Goal: Transaction & Acquisition: Purchase product/service

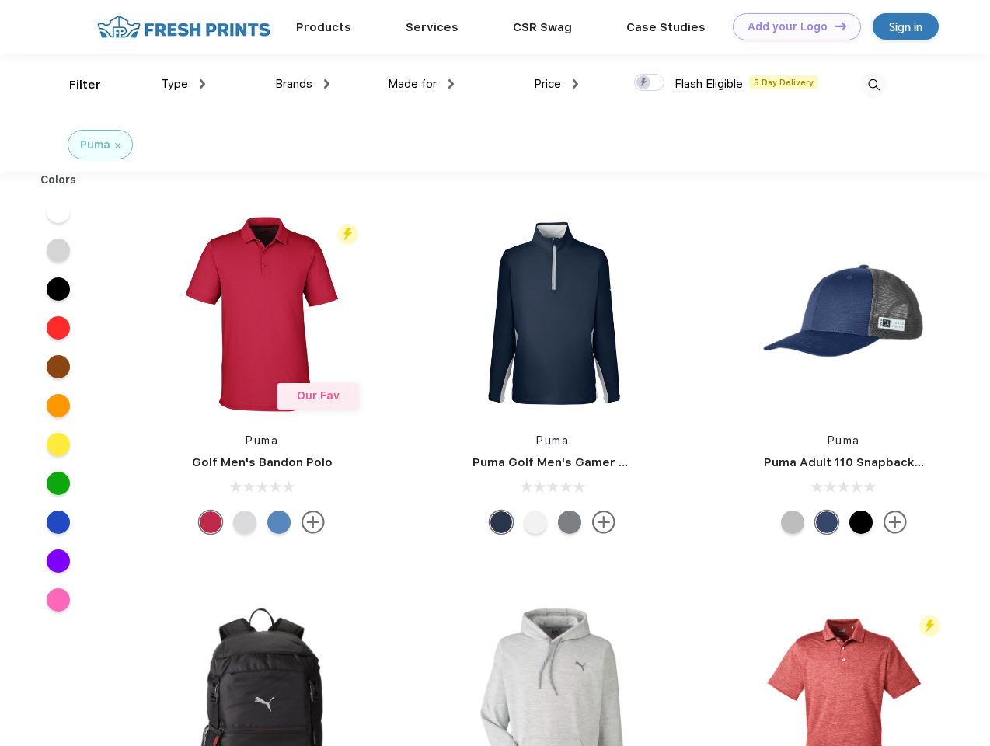
scroll to position [1, 0]
click at [791, 26] on link "Add your Logo Design Tool" at bounding box center [796, 26] width 128 height 27
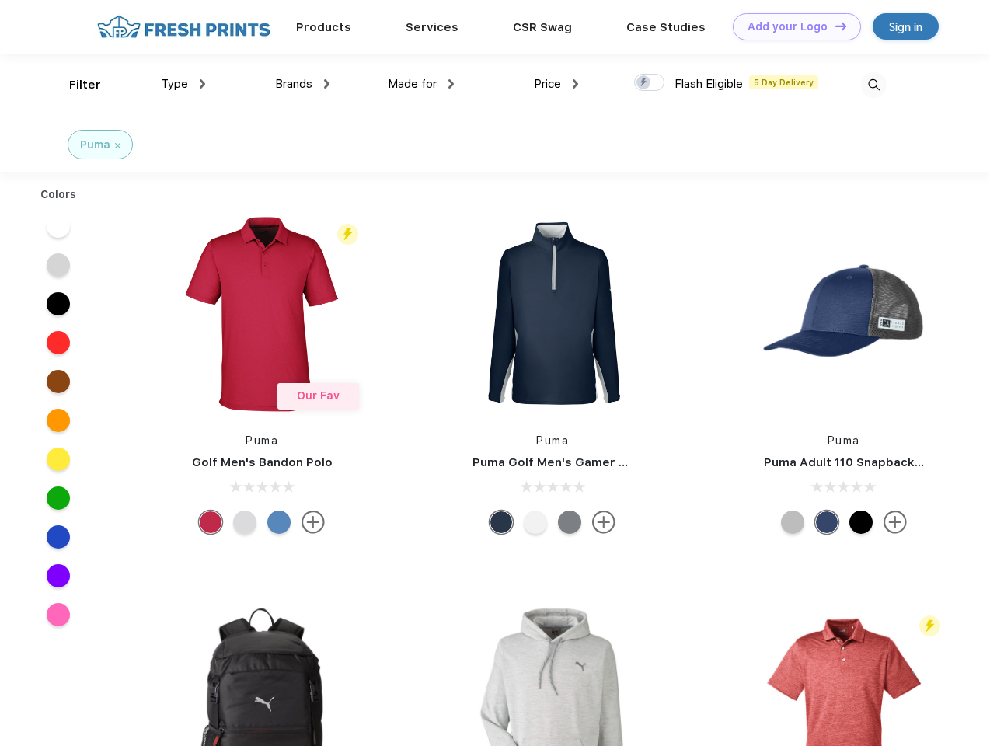
click at [0, 0] on div "Design Tool" at bounding box center [0, 0] width 0 height 0
click at [833, 26] on link "Add your Logo Design Tool" at bounding box center [796, 26] width 128 height 27
click at [75, 85] on div "Filter" at bounding box center [85, 85] width 32 height 18
click at [183, 84] on span "Type" at bounding box center [174, 84] width 27 height 14
click at [302, 84] on span "Brands" at bounding box center [293, 84] width 37 height 14
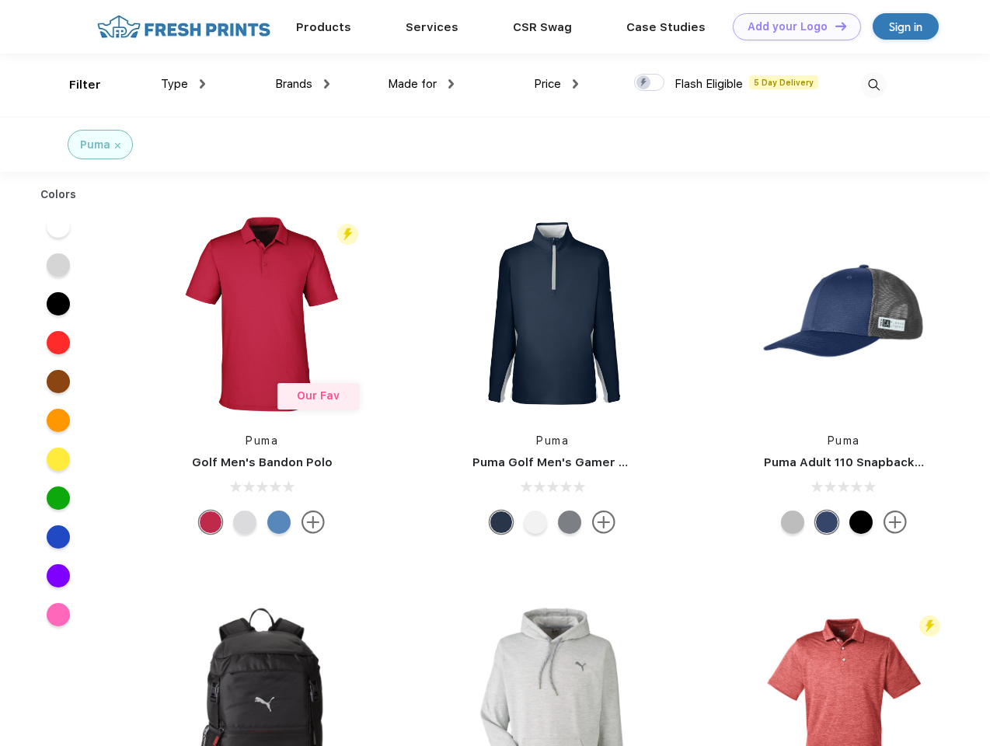
click at [421, 84] on span "Made for" at bounding box center [412, 84] width 49 height 14
click at [556, 84] on span "Price" at bounding box center [547, 84] width 27 height 14
click at [649, 83] on div at bounding box center [649, 82] width 30 height 17
click at [644, 83] on input "checkbox" at bounding box center [639, 78] width 10 height 10
click at [873, 85] on img at bounding box center [874, 85] width 26 height 26
